Goal: Find specific page/section: Find specific page/section

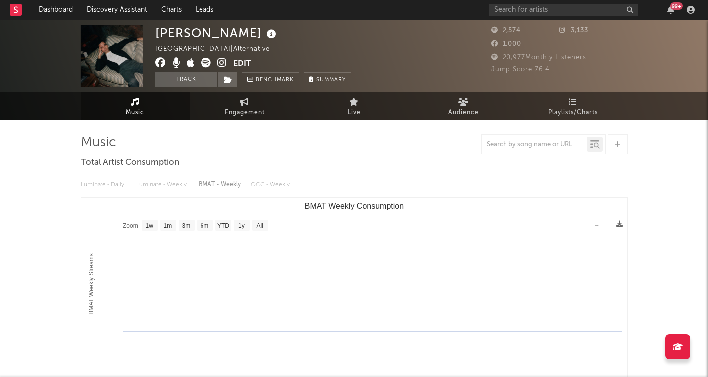
select select "1w"
click at [544, 11] on input "text" at bounding box center [563, 10] width 149 height 12
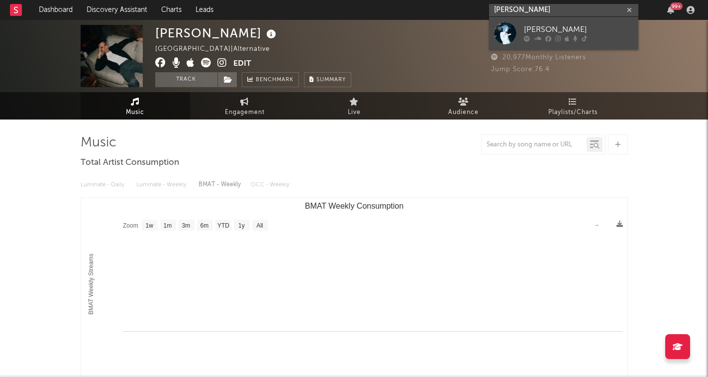
type input "[PERSON_NAME]"
click at [548, 25] on div "[PERSON_NAME]" at bounding box center [578, 30] width 109 height 12
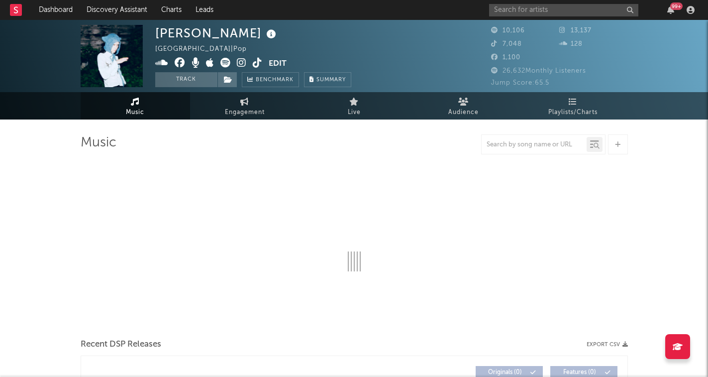
select select "6m"
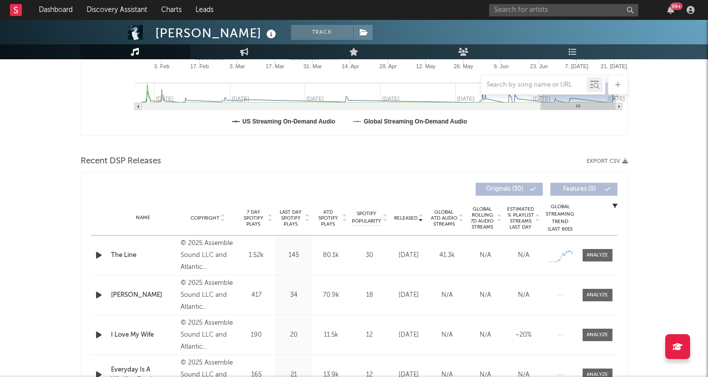
scroll to position [263, 0]
click at [423, 214] on icon at bounding box center [420, 215] width 5 height 4
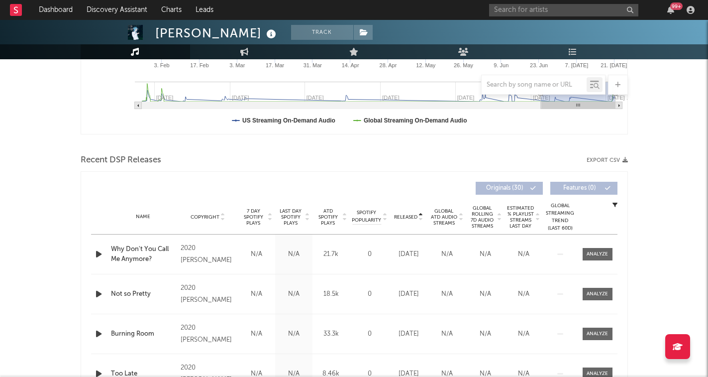
click at [423, 218] on icon at bounding box center [420, 219] width 5 height 4
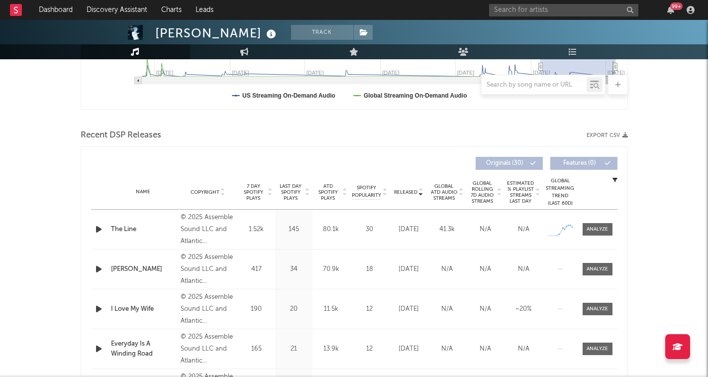
scroll to position [290, 0]
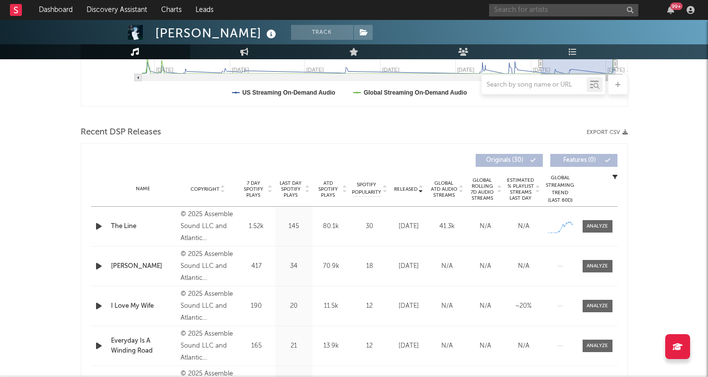
click at [527, 10] on input "text" at bounding box center [563, 10] width 149 height 12
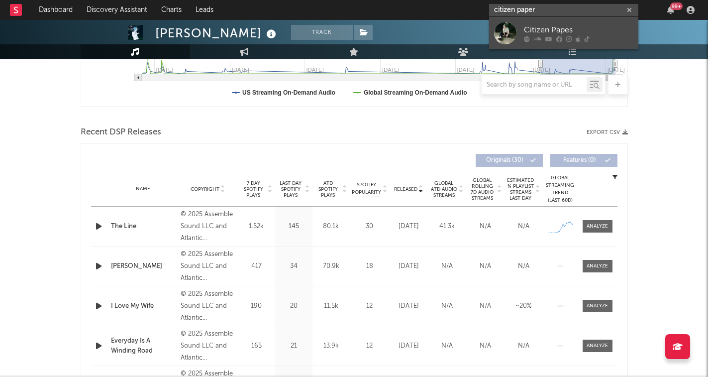
type input "citizen paper"
drag, startPoint x: 550, startPoint y: 17, endPoint x: 579, endPoint y: 31, distance: 33.1
click at [579, 31] on div "Citizen Papes" at bounding box center [578, 30] width 109 height 12
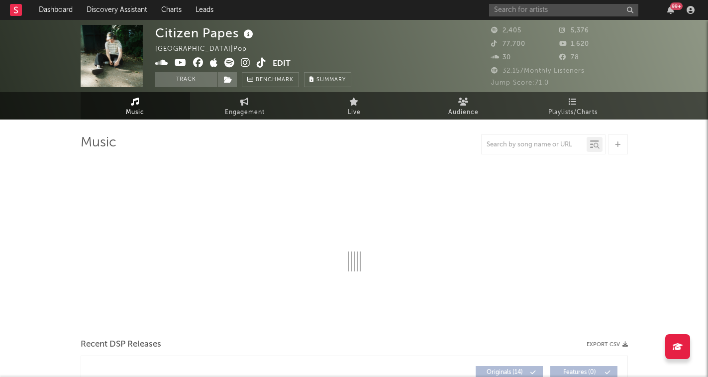
select select "1w"
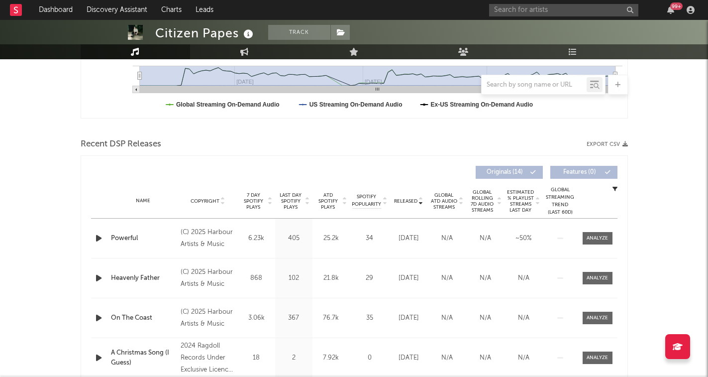
scroll to position [282, 0]
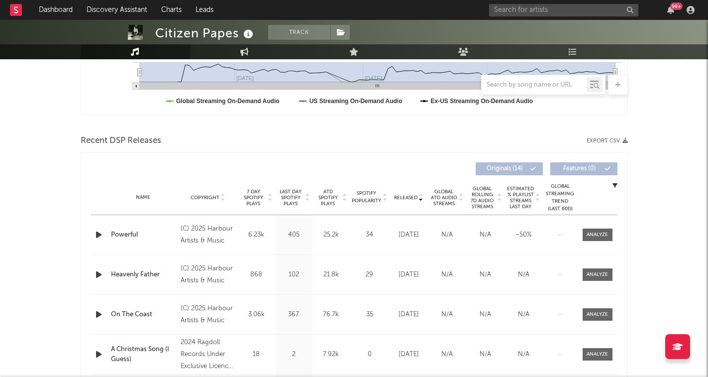
click at [421, 195] on icon at bounding box center [420, 195] width 5 height 4
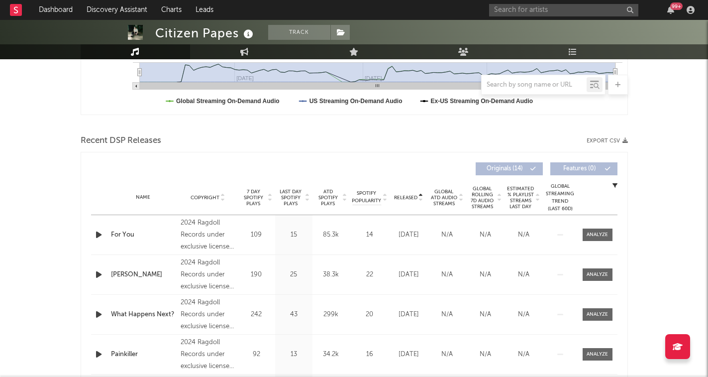
click at [421, 199] on icon at bounding box center [420, 199] width 5 height 4
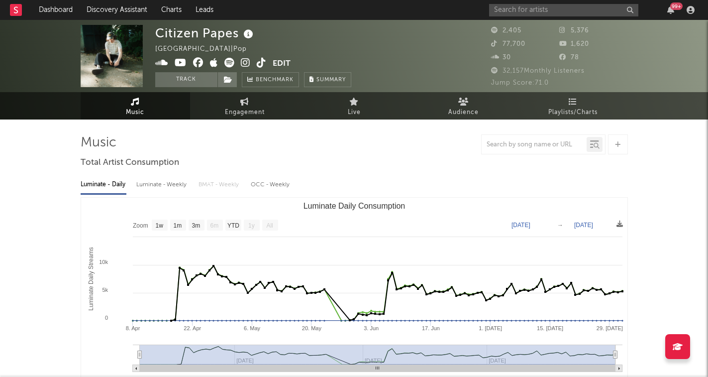
scroll to position [0, 0]
click at [504, 8] on input "text" at bounding box center [563, 10] width 149 height 12
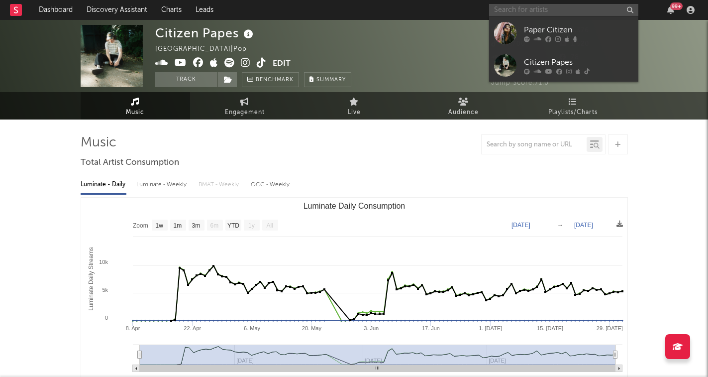
type input "c"
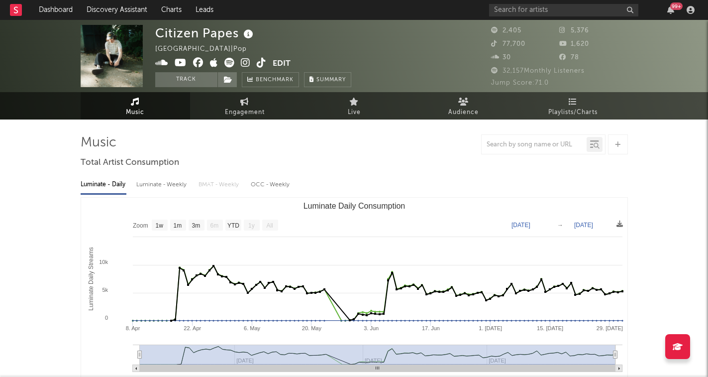
click at [346, 181] on div "Luminate - Daily Luminate - Weekly BMAT - Weekly OCC - Weekly" at bounding box center [354, 184] width 547 height 17
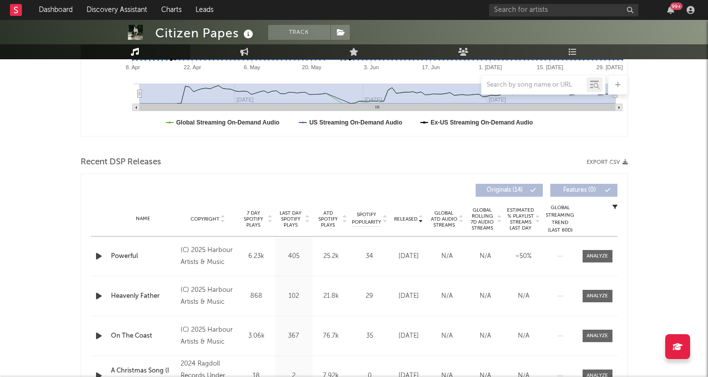
scroll to position [261, 0]
click at [271, 215] on icon at bounding box center [270, 216] width 5 height 4
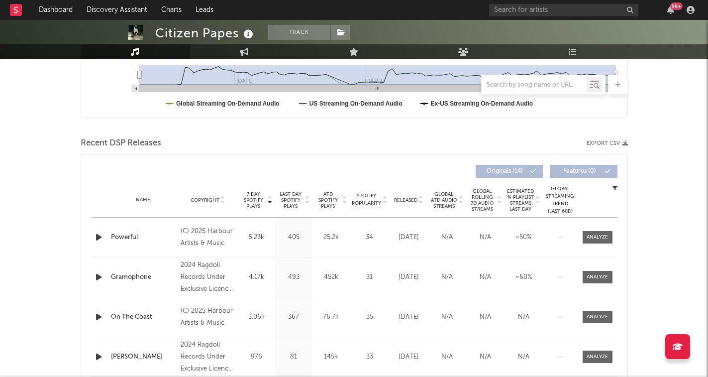
scroll to position [286, 0]
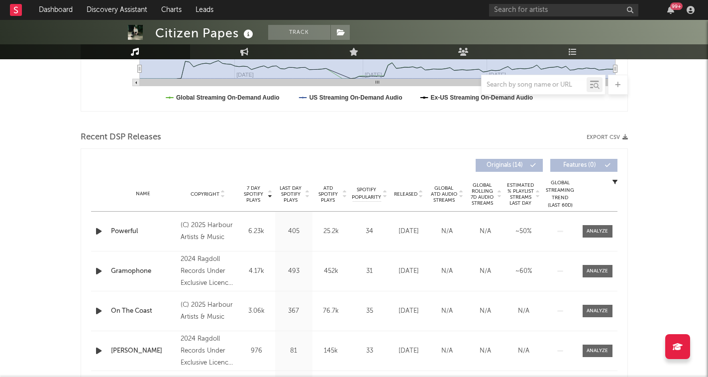
click at [307, 191] on icon at bounding box center [307, 192] width 5 height 4
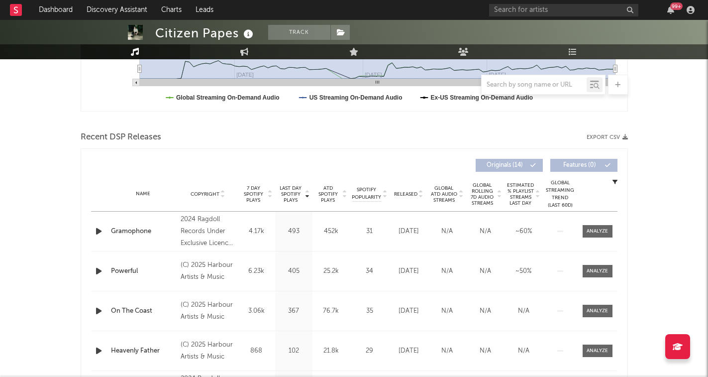
click at [307, 191] on icon at bounding box center [307, 192] width 5 height 4
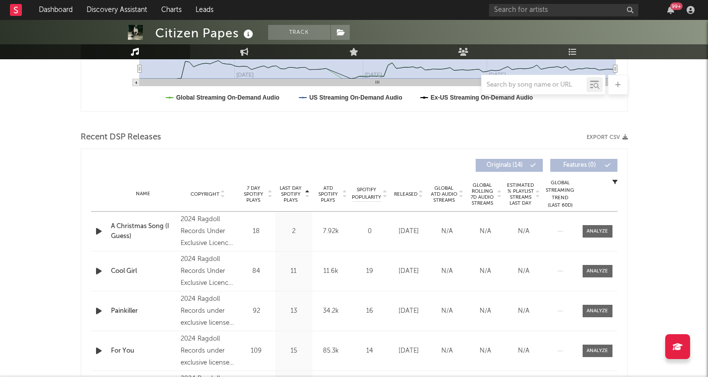
click at [307, 195] on icon at bounding box center [307, 196] width 5 height 4
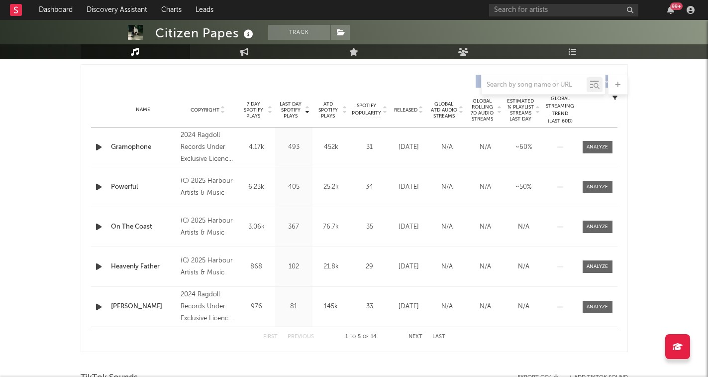
scroll to position [370, 0]
